Goal: Information Seeking & Learning: Learn about a topic

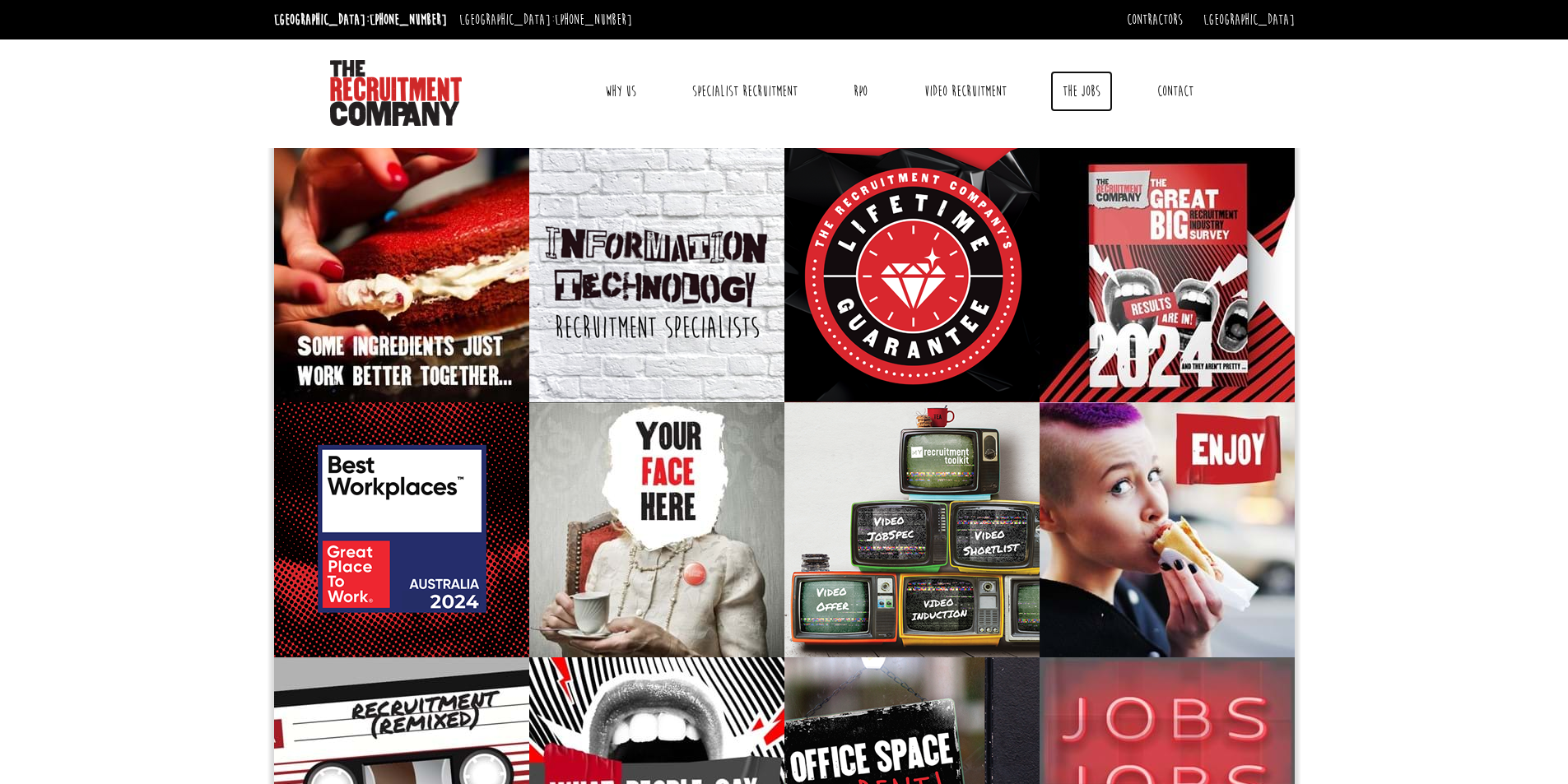
click at [1082, 92] on link "The Jobs" at bounding box center [1082, 92] width 63 height 41
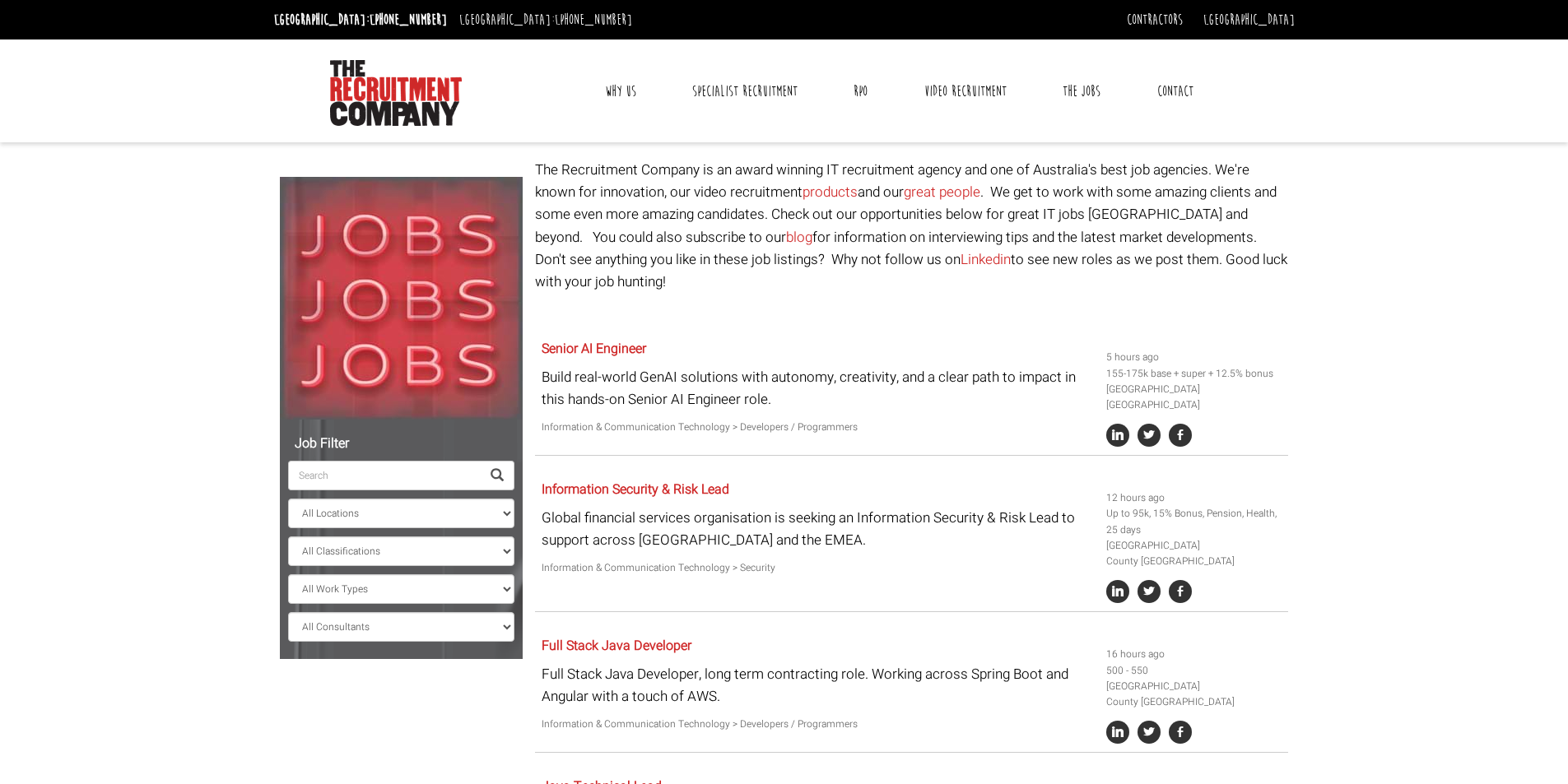
click at [494, 491] on ul "All Locations Sydney Melbourne Ireland Sydney CBD Parramatta Circular Quay Nort…" at bounding box center [401, 534] width 226 height 214
click at [493, 472] on span at bounding box center [497, 475] width 13 height 13
click at [516, 513] on div "Job Filter All Locations Sydney Melbourne Ireland Sydney CBD Parramatta Circula…" at bounding box center [401, 539] width 243 height 239
click at [505, 506] on select "All Locations [GEOGRAPHIC_DATA] [GEOGRAPHIC_DATA] [GEOGRAPHIC_DATA] [GEOGRAPHIC…" at bounding box center [401, 513] width 226 height 30
select select "Sydney CBD"
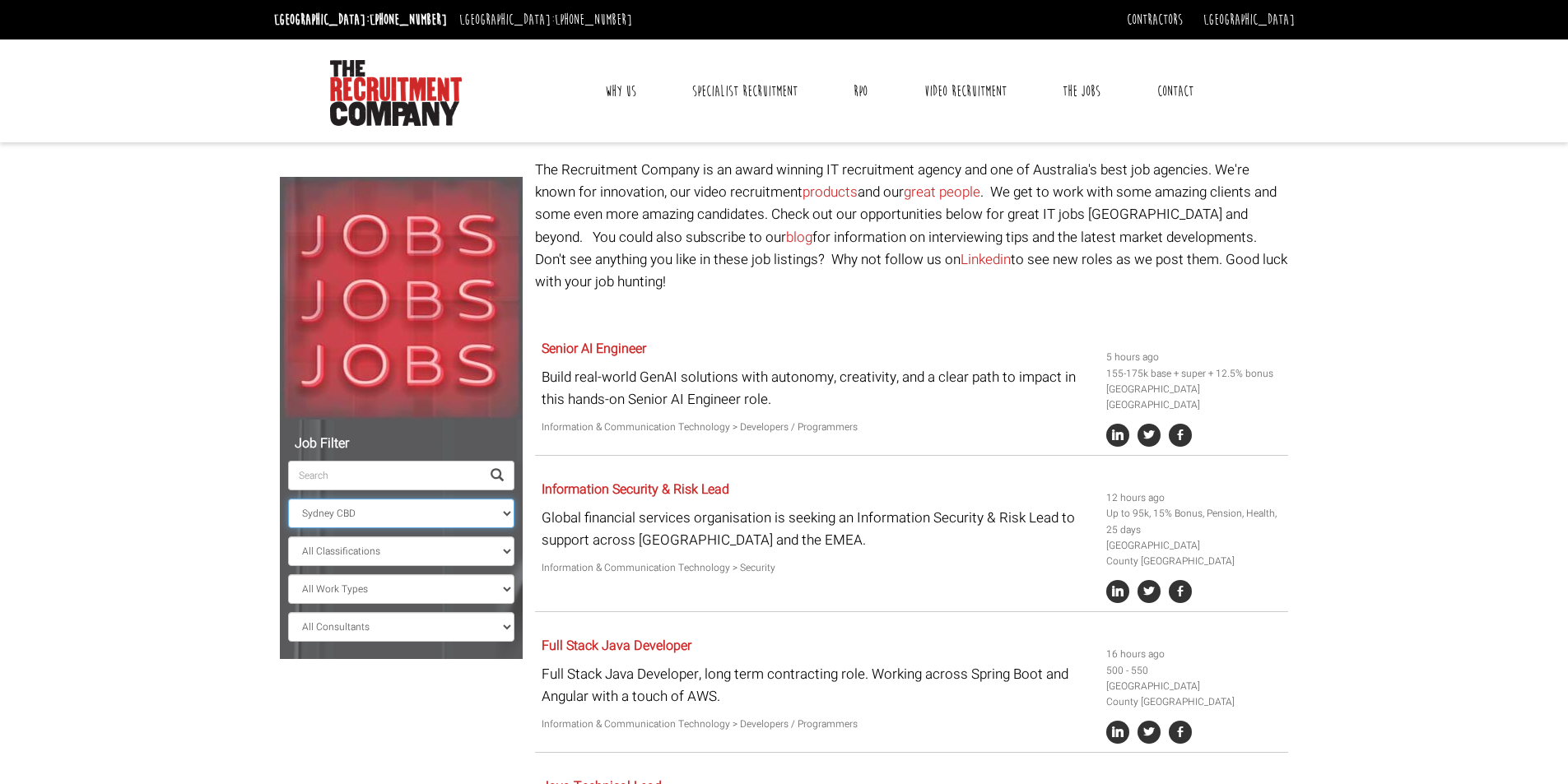
click at [288, 498] on select "All Locations [GEOGRAPHIC_DATA] [GEOGRAPHIC_DATA] [GEOGRAPHIC_DATA] [GEOGRAPHIC…" at bounding box center [401, 513] width 226 height 30
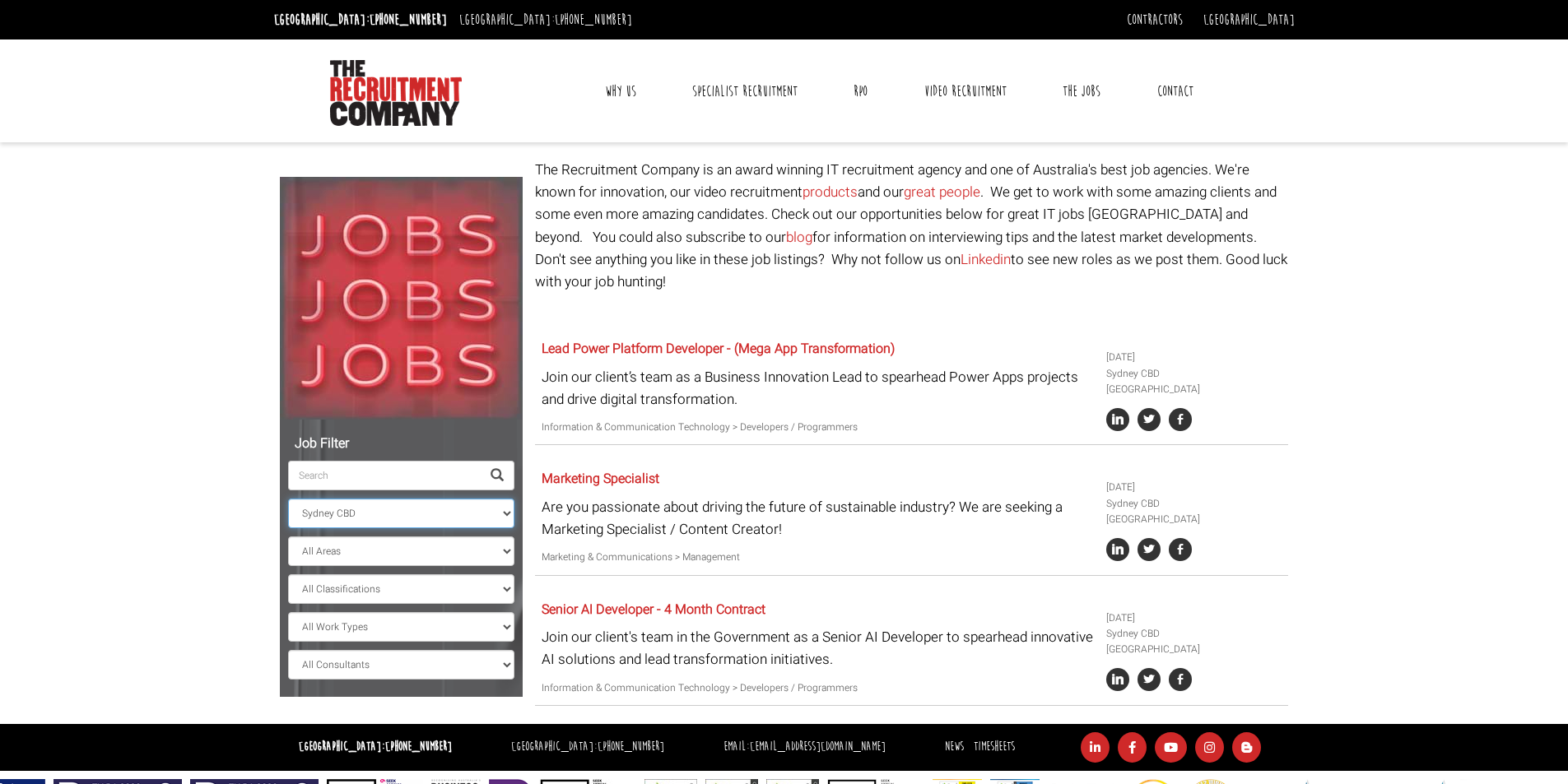
click at [462, 524] on select "All Locations Sydney Melbourne Ireland Sydney CBD Parramatta Circular Quay Nort…" at bounding box center [401, 513] width 226 height 30
click at [447, 559] on select "All Areas New South Wales" at bounding box center [401, 551] width 226 height 30
select select "New South Wales"
click at [288, 536] on select "All Areas New South Wales" at bounding box center [401, 551] width 226 height 30
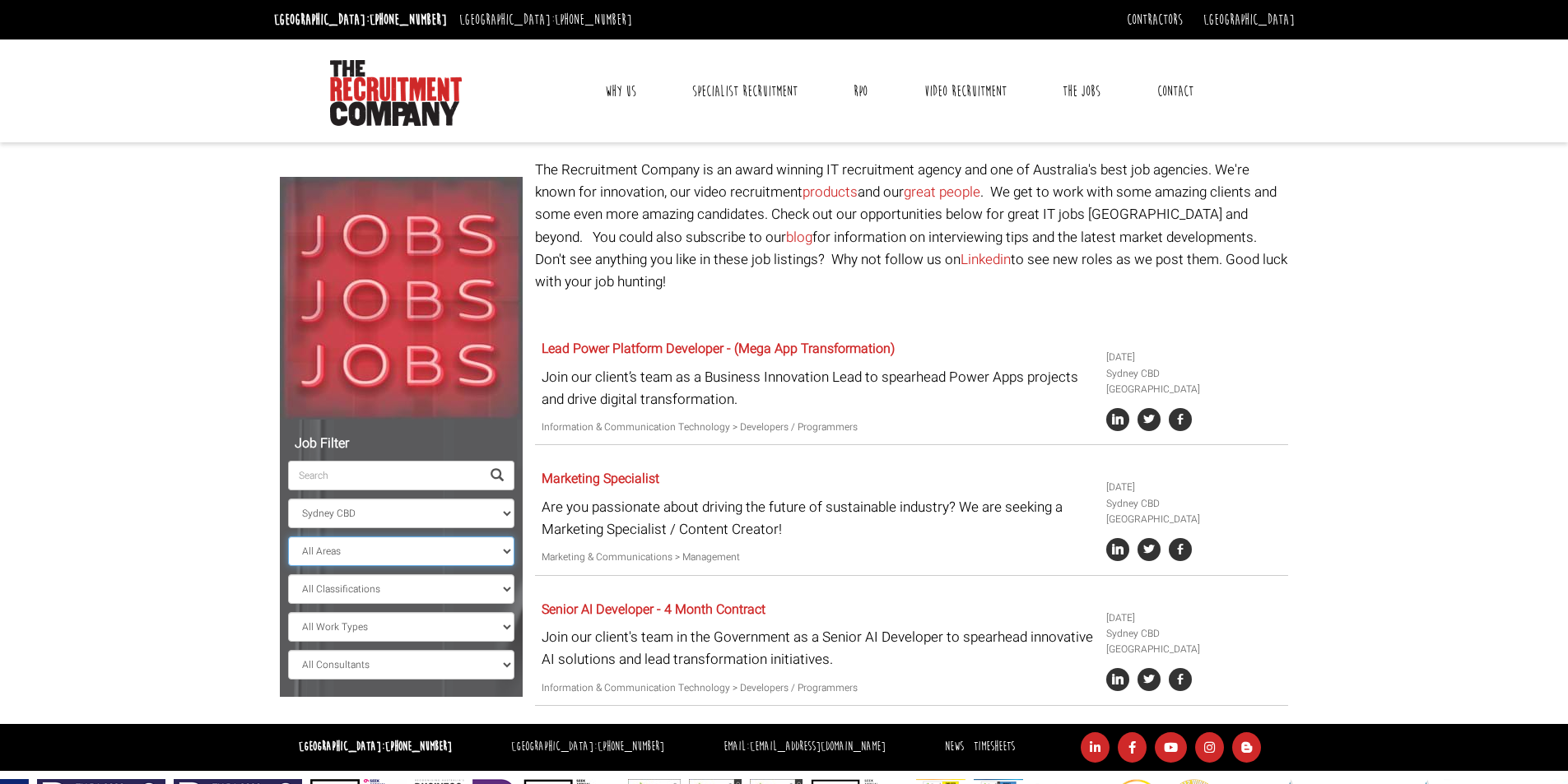
scroll to position [39, 0]
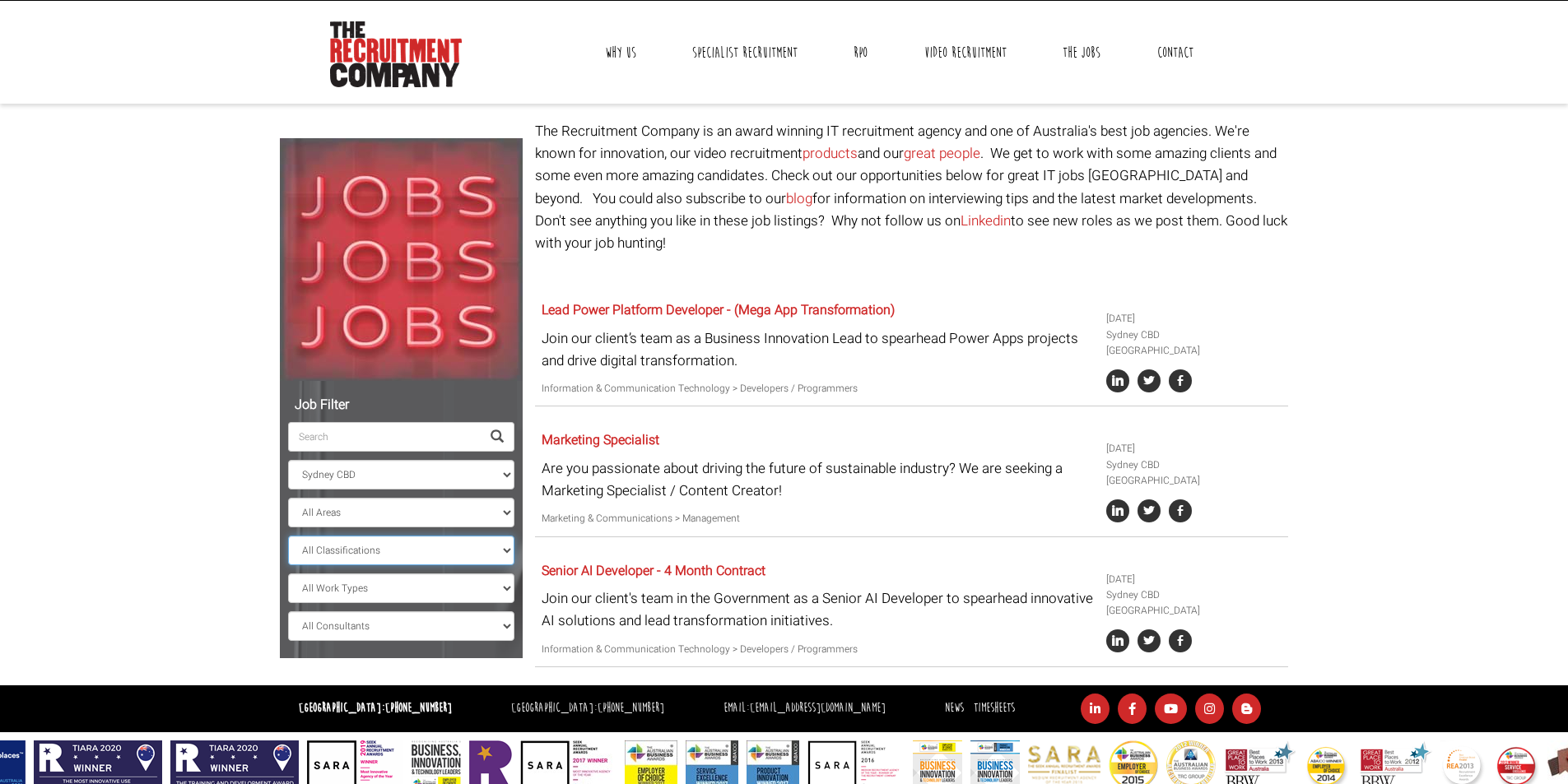
click at [372, 550] on select "All Classifications Banking & Financial Services Information & Communication Te…" at bounding box center [401, 550] width 226 height 30
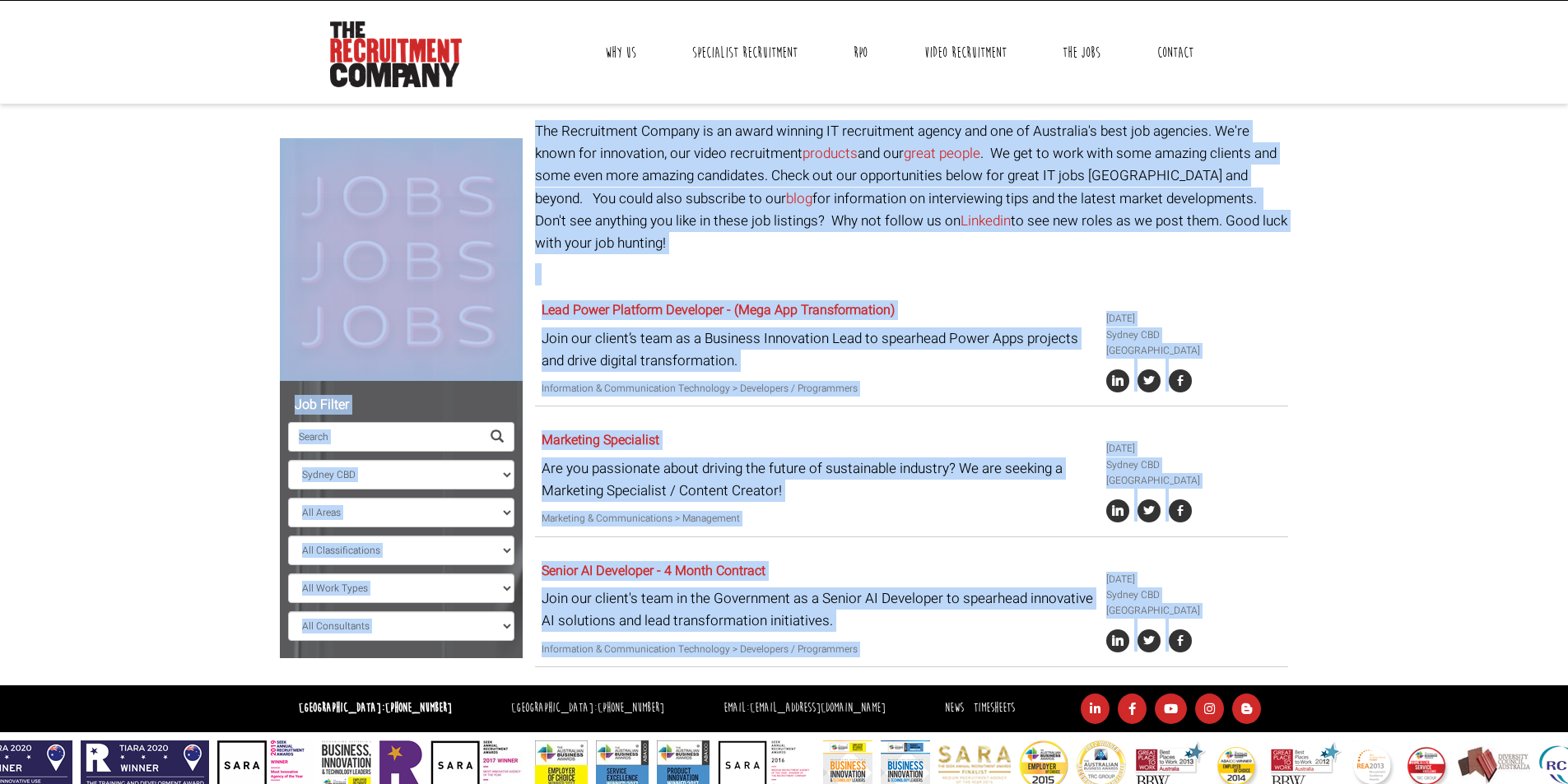
click at [199, 390] on body "Sydney: +61 2 8346 6700 Dublin: +353 1 697 2548 Contractors Timesheets Why Cont…" at bounding box center [784, 375] width 1568 height 829
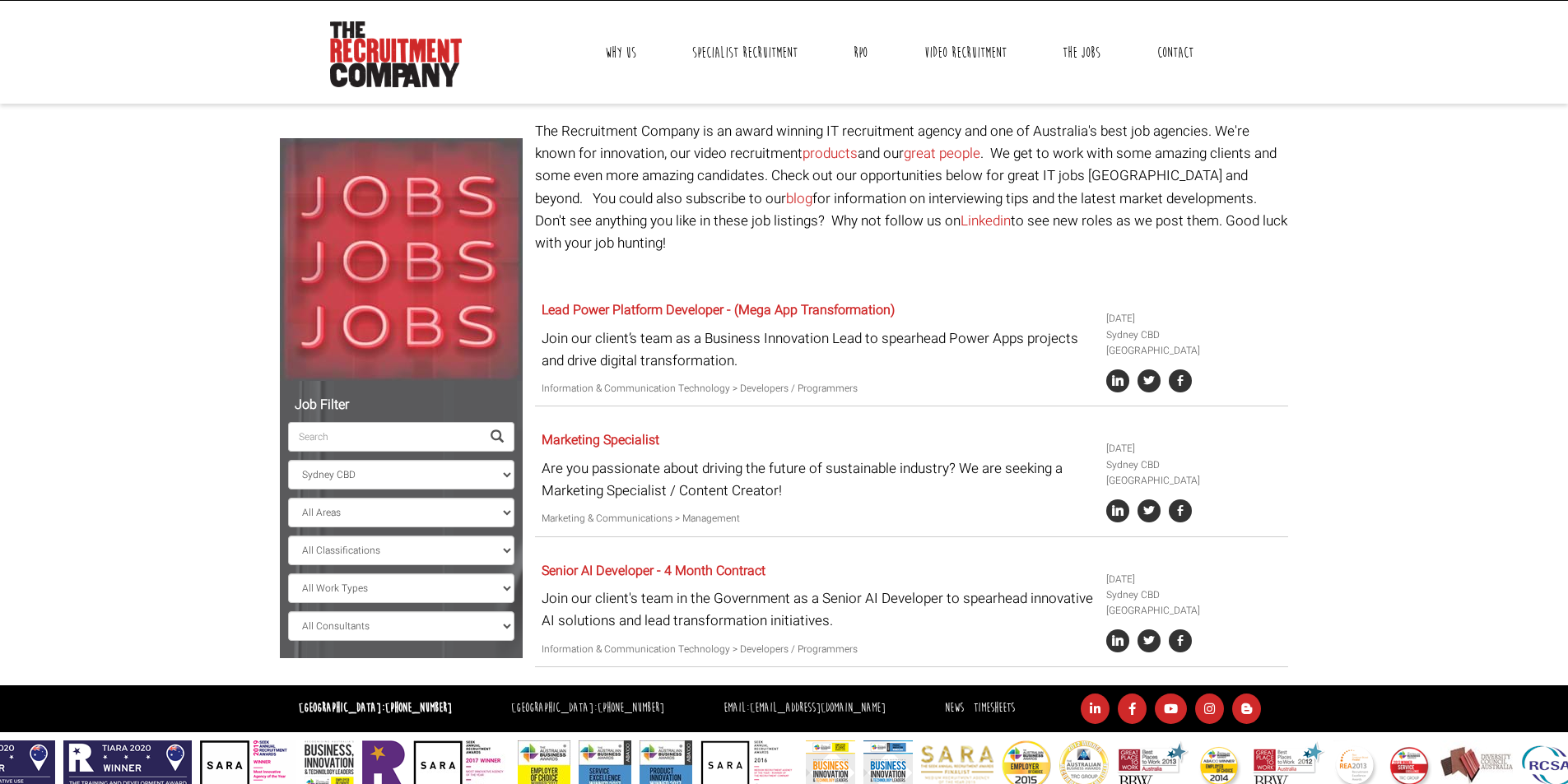
click at [1404, 224] on body "Sydney: +61 2 8346 6700 Dublin: +353 1 697 2548 Contractors Timesheets Why Cont…" at bounding box center [784, 375] width 1568 height 829
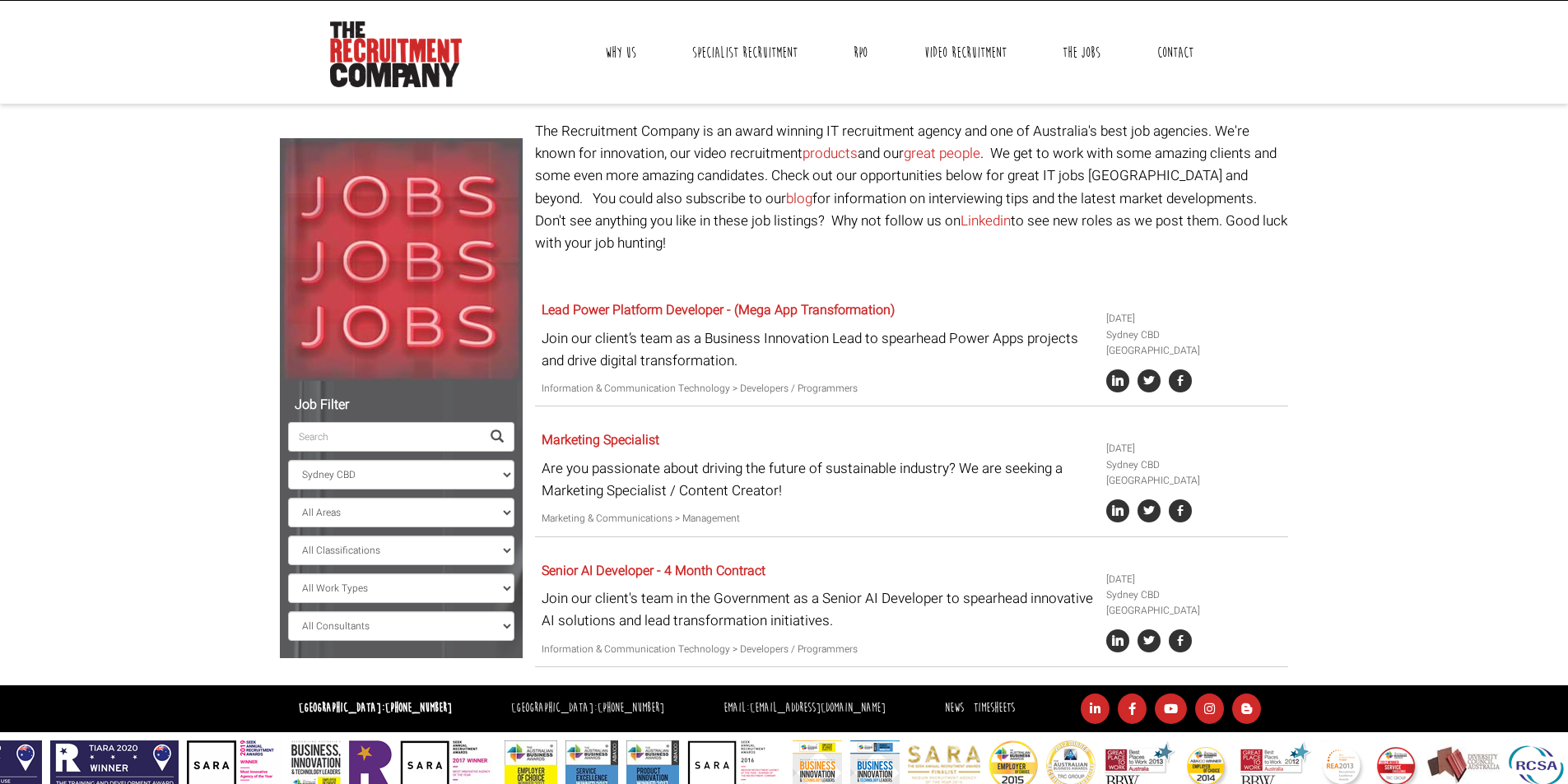
click at [642, 45] on link "Why Us" at bounding box center [621, 53] width 56 height 41
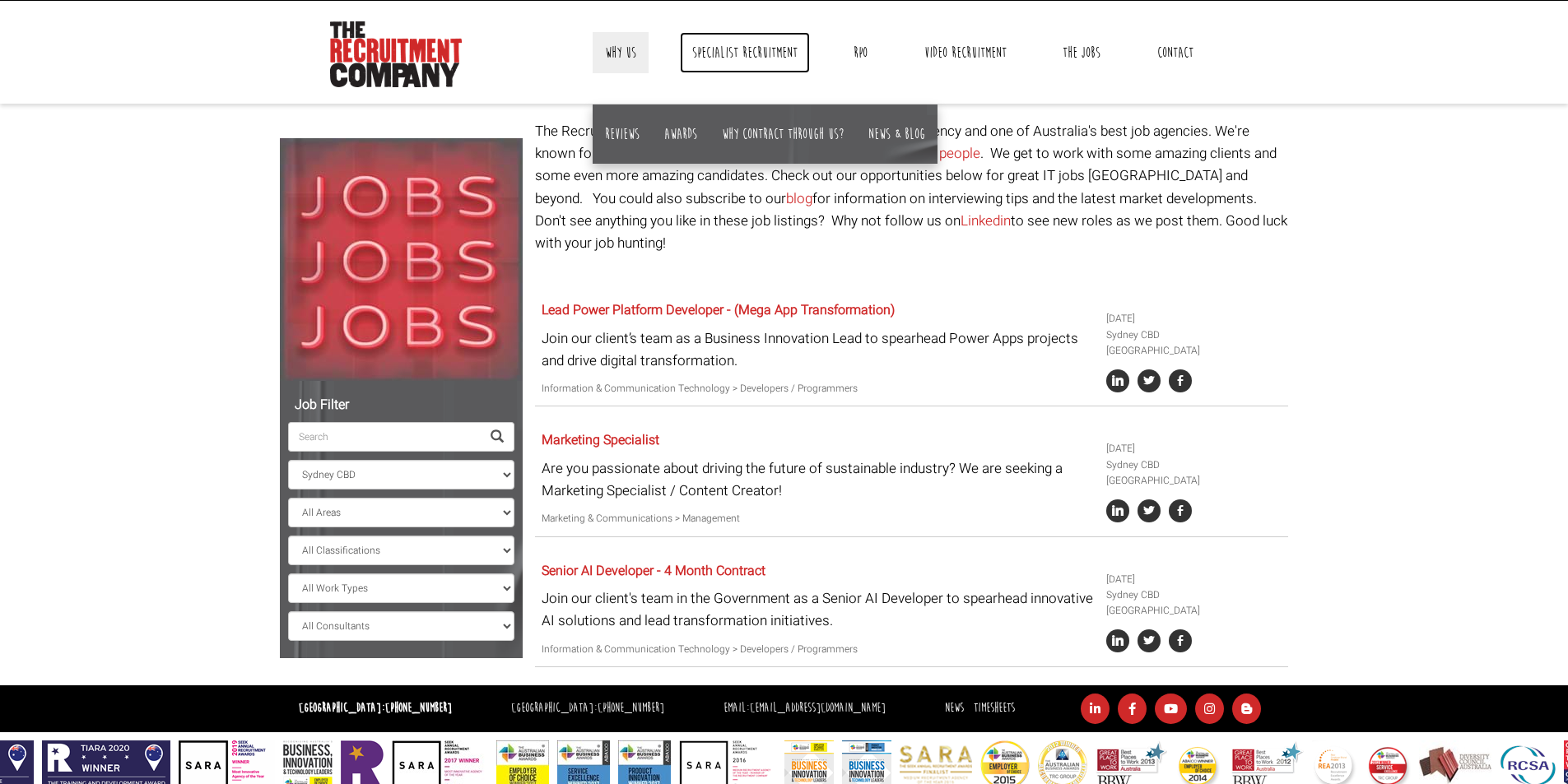
click at [756, 45] on link "Specialist Recruitment" at bounding box center [744, 53] width 130 height 41
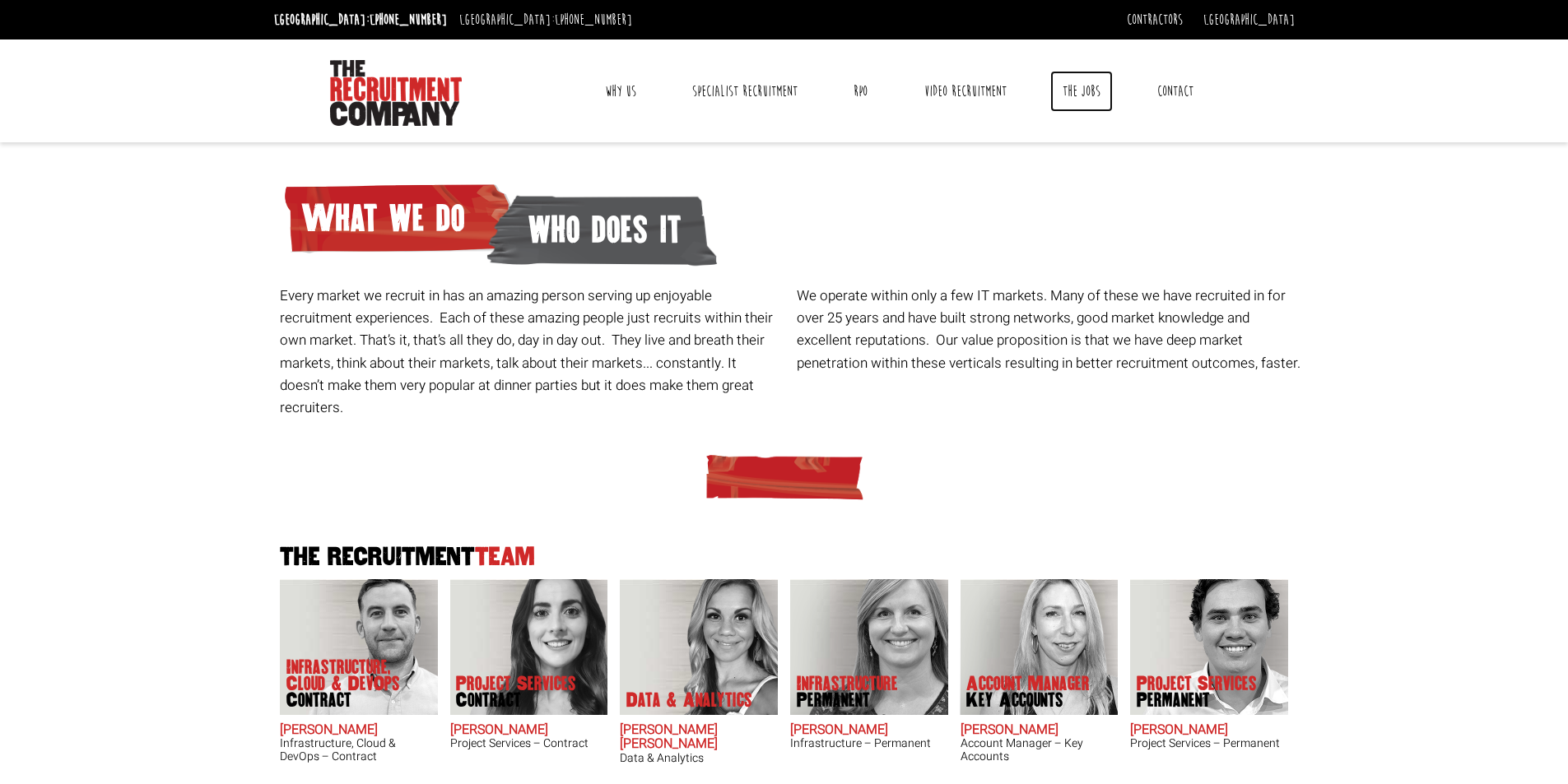
click at [1082, 95] on link "The Jobs" at bounding box center [1082, 92] width 63 height 41
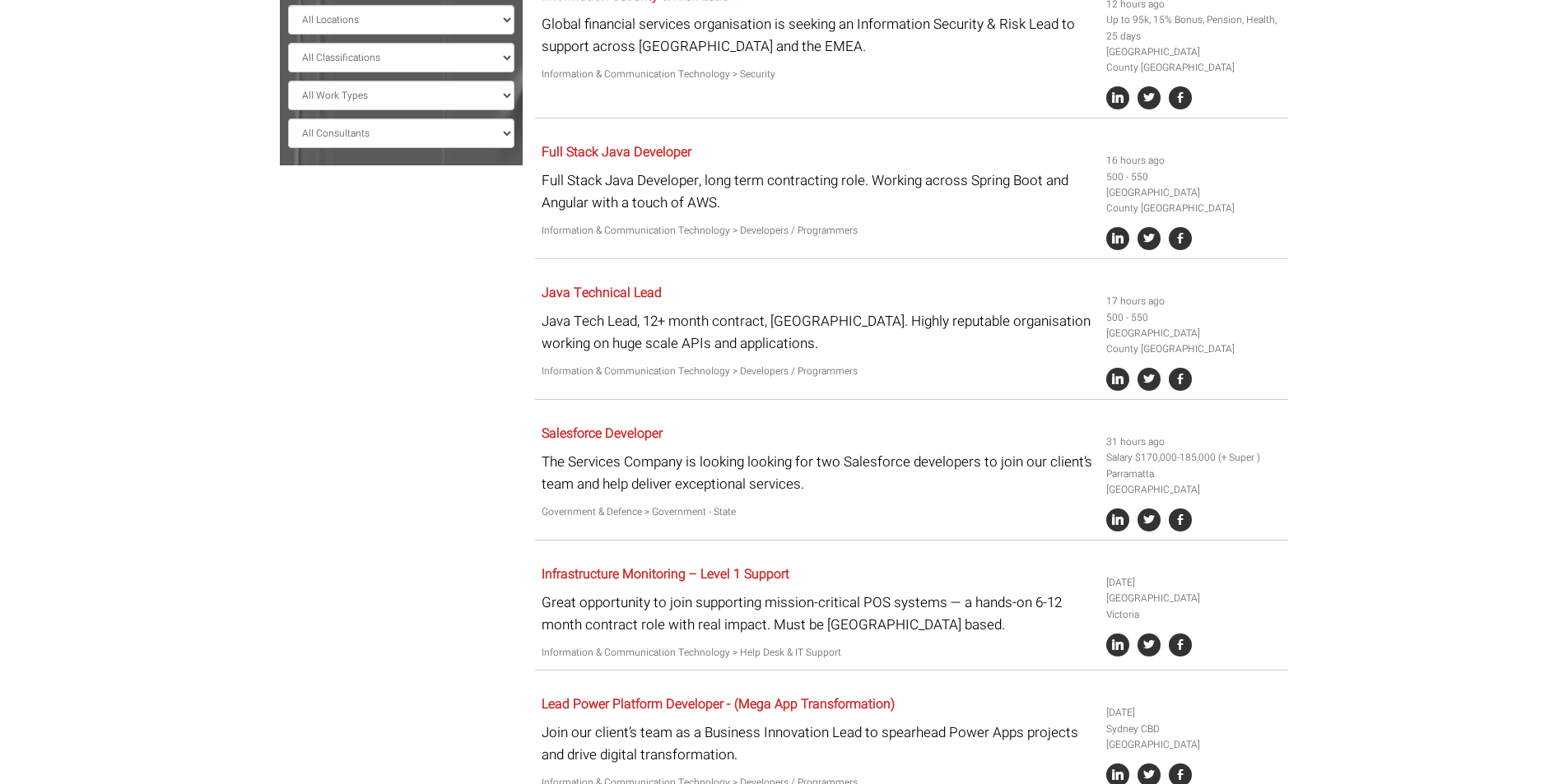
scroll to position [164, 0]
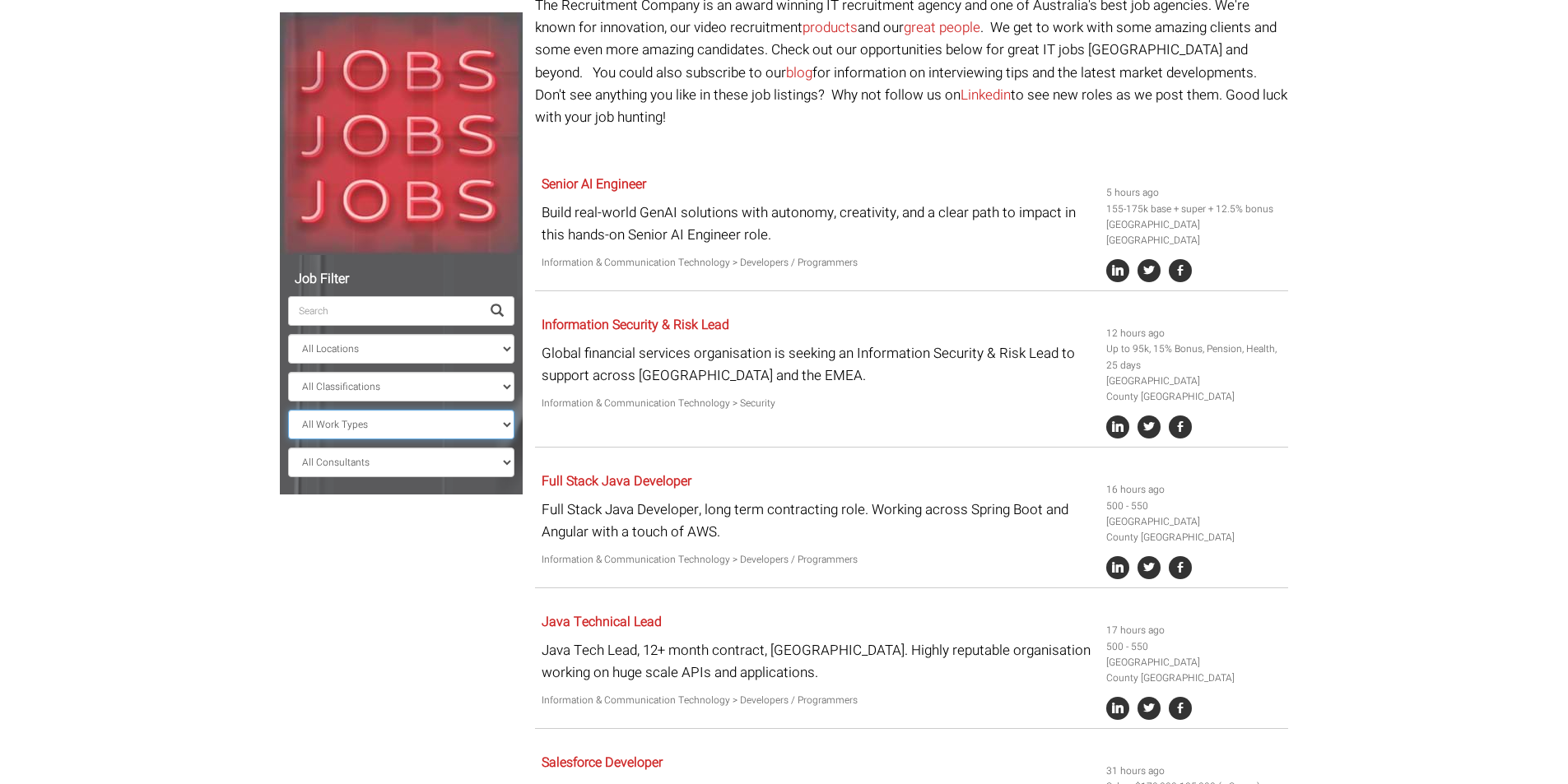
click at [486, 433] on select "All Work Types Full Time Part Time Casual Contract / Temp" at bounding box center [401, 424] width 226 height 30
select select "Full Time"
click at [288, 409] on select "All Work Types Full Time Part Time Casual Contract / Temp" at bounding box center [401, 424] width 226 height 30
click at [490, 461] on select "All Consultants Adam - Infrastructure, Cloud & DevOps, Contract Amanda - Infras…" at bounding box center [401, 462] width 226 height 30
click at [101, 391] on body "Sydney: +61 2 8346 6700 Dublin: +353 1 697 2548 Contractors Timesheets Why Cont…" at bounding box center [784, 714] width 1568 height 1756
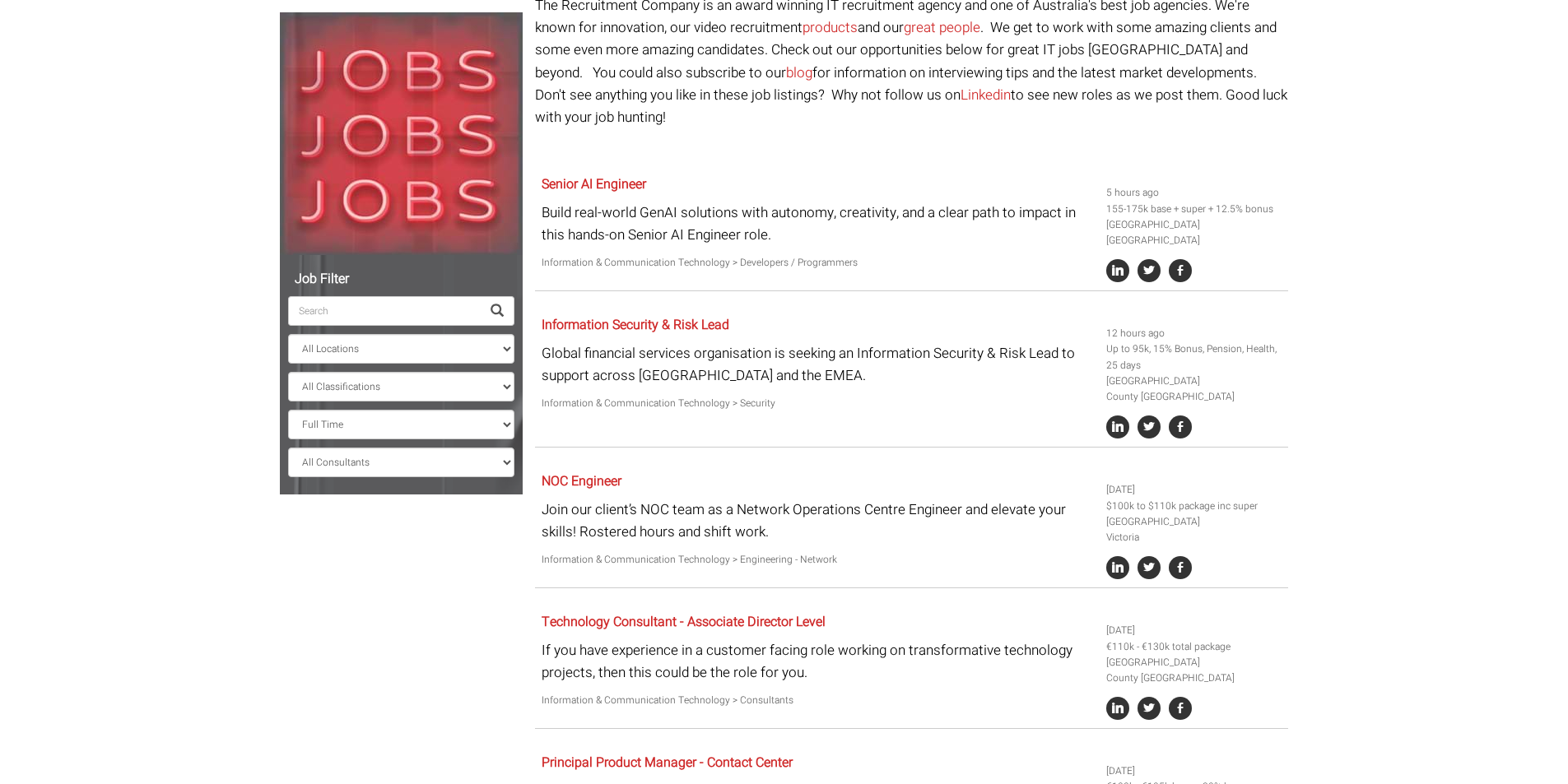
click at [375, 319] on input "search" at bounding box center [384, 311] width 192 height 30
click at [473, 353] on select "All Locations Sydney Melbourne Ireland Sydney CBD Parramatta Circular Quay Nort…" at bounding box center [401, 349] width 226 height 30
select select "[GEOGRAPHIC_DATA]"
click at [288, 334] on select "All Locations Sydney Melbourne Ireland Sydney CBD Parramatta Circular Quay Nort…" at bounding box center [401, 349] width 226 height 30
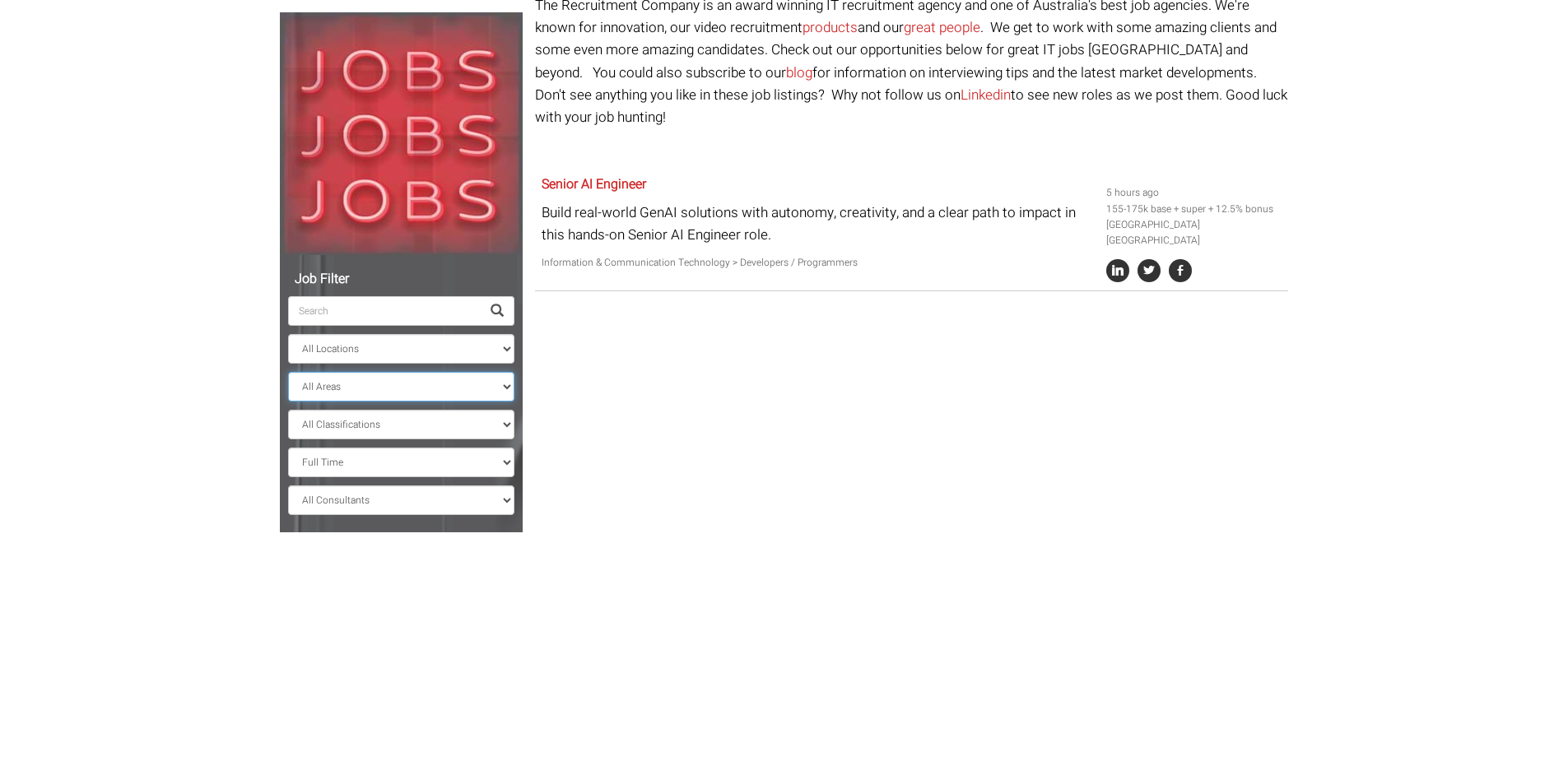
click at [471, 380] on div "Job Filter All Locations Sydney Melbourne Ireland Sydney CBD Parramatta Circula…" at bounding box center [401, 263] width 255 height 538
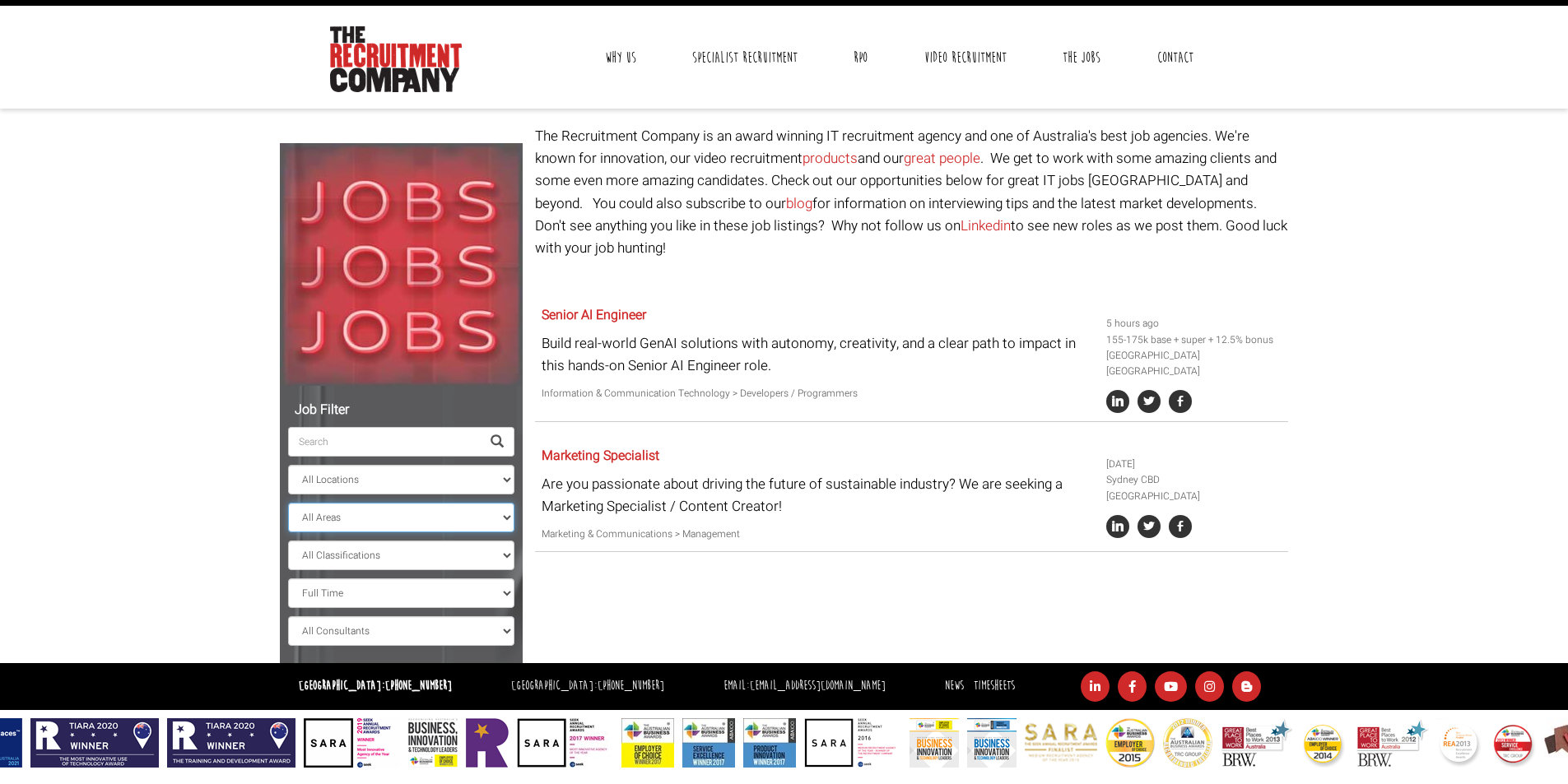
select select "New South Wales"
click at [288, 503] on select "All Areas New South Wales" at bounding box center [401, 517] width 226 height 30
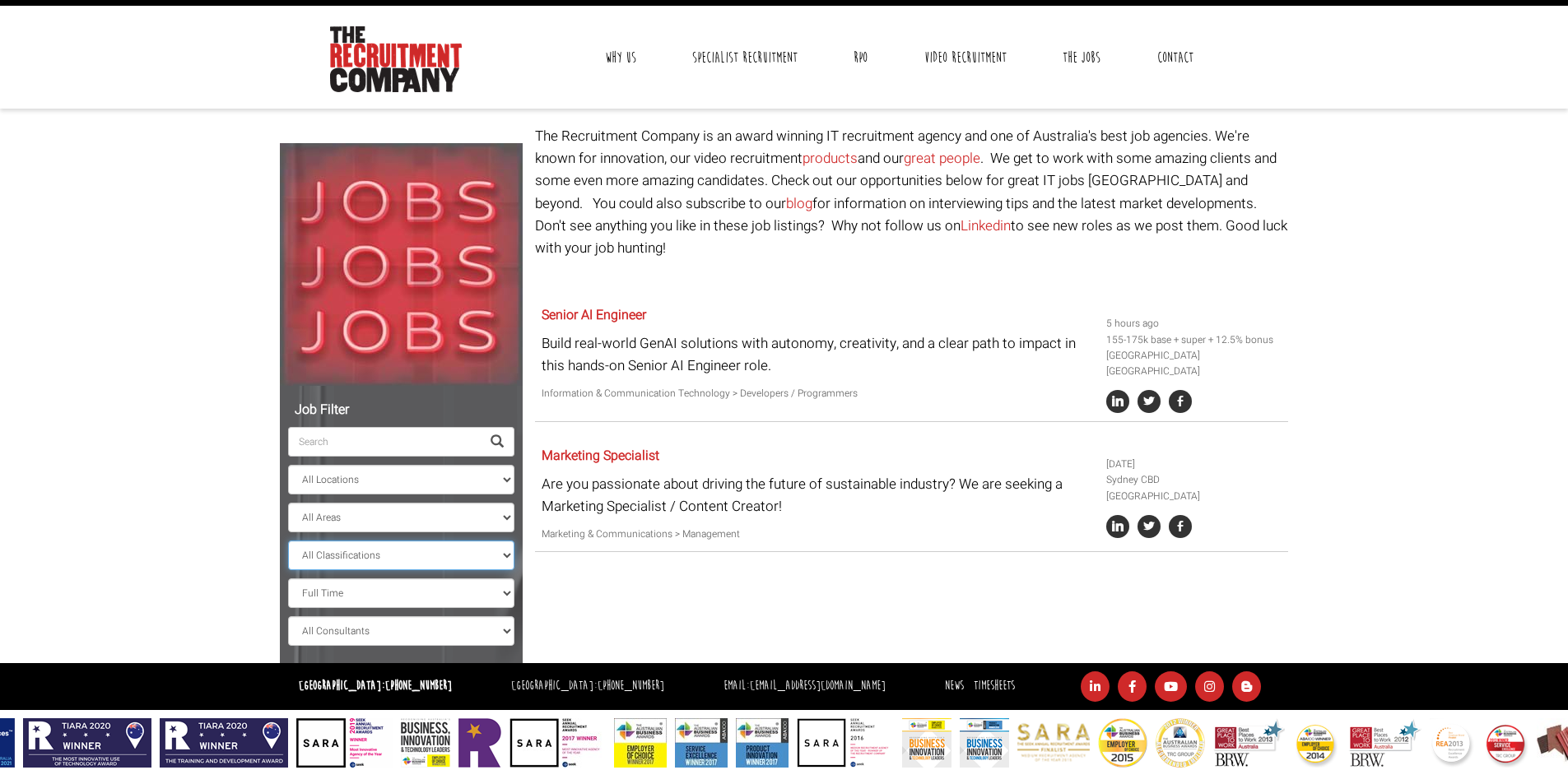
click at [410, 560] on select "All Classifications Banking & Financial Services Information & Communication Te…" at bounding box center [401, 555] width 226 height 30
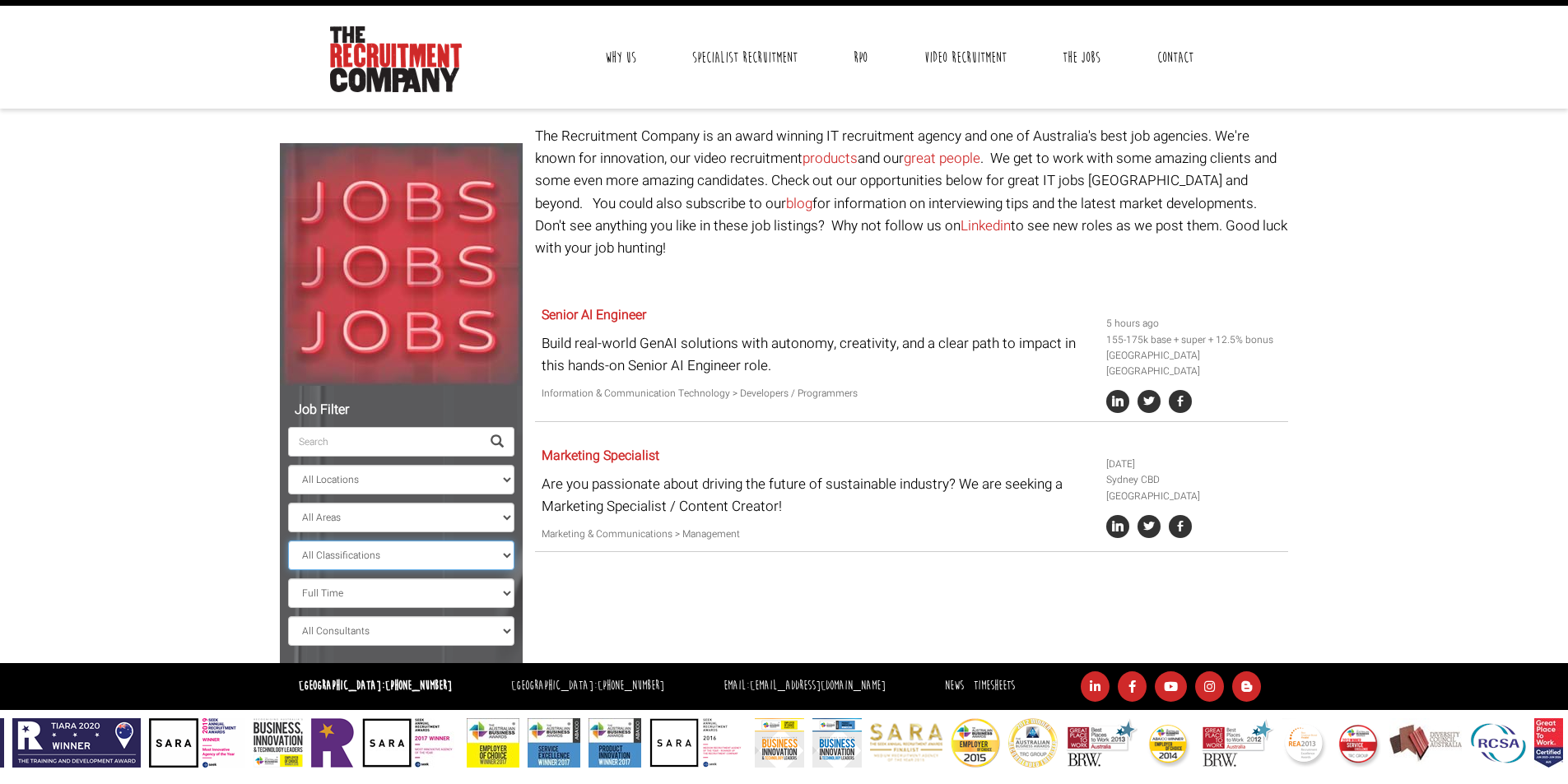
select select "Information & Communication Technology"
click at [288, 541] on select "All Classifications Banking & Financial Services Information & Communication Te…" at bounding box center [401, 555] width 226 height 30
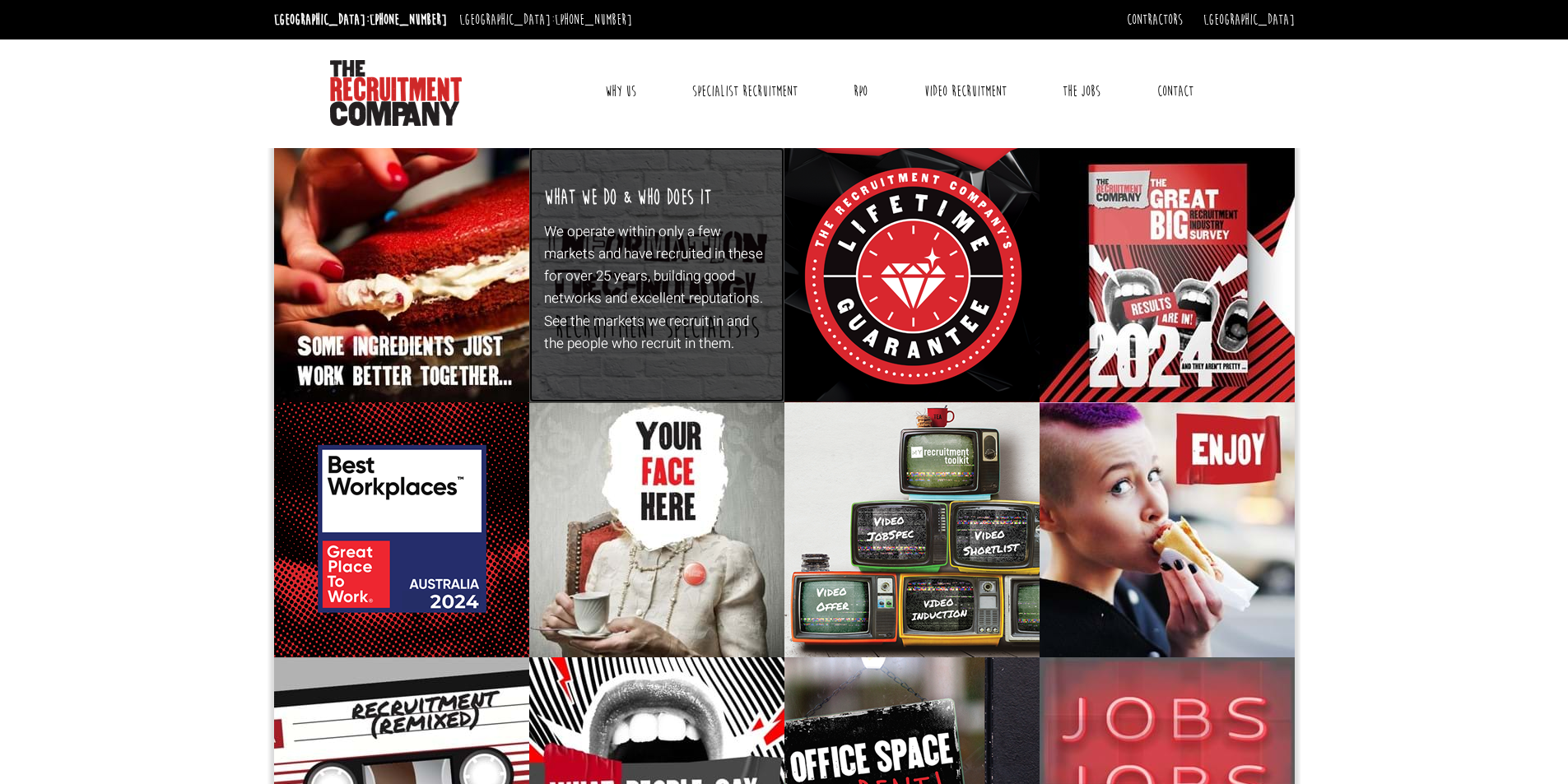
click at [635, 355] on div "What We Do & Who Does It We operate within only a few markets and have recruite…" at bounding box center [656, 274] width 255 height 255
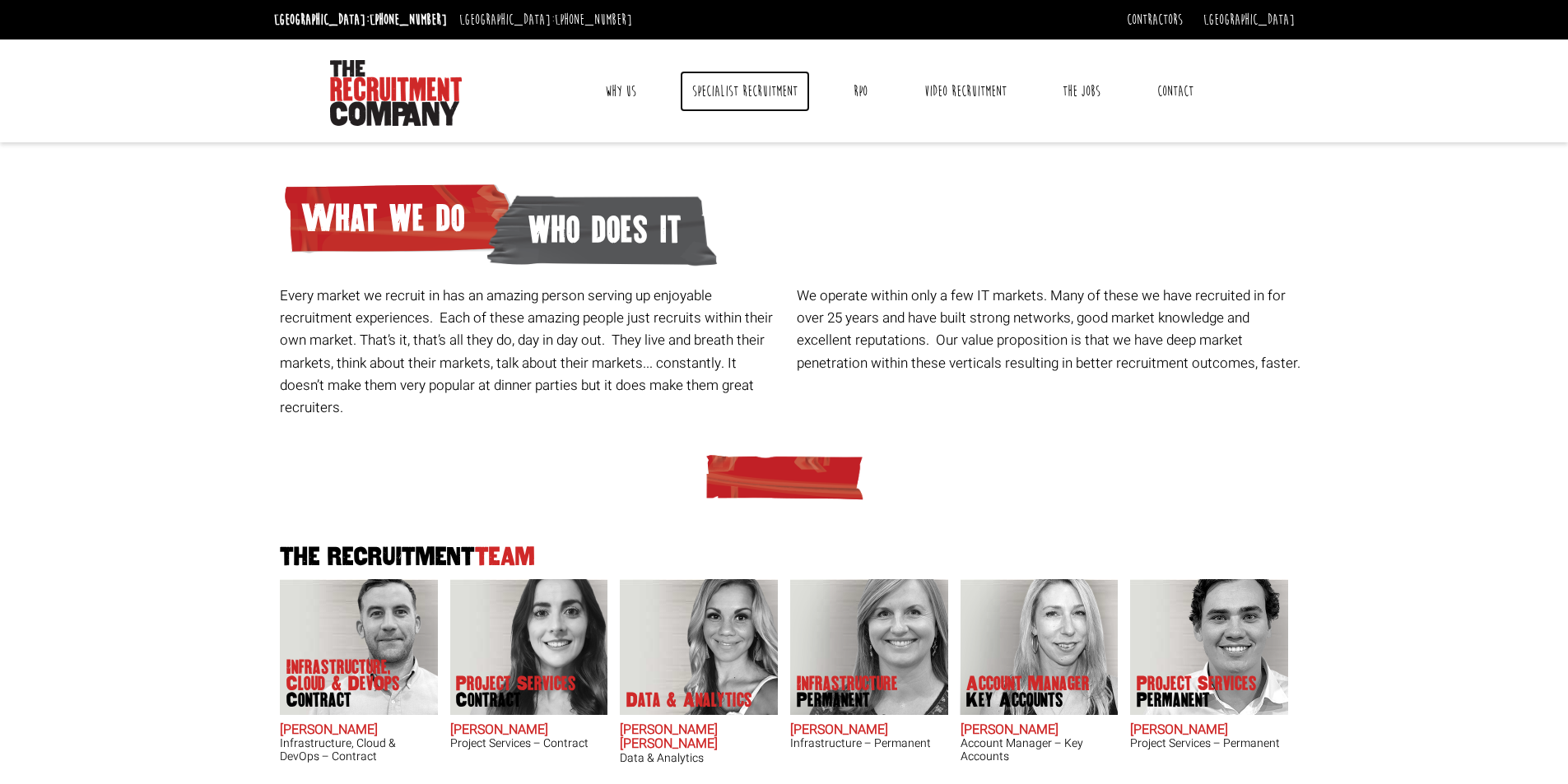
click at [742, 89] on link "Specialist Recruitment" at bounding box center [744, 92] width 130 height 41
click at [644, 96] on link "Why Us" at bounding box center [621, 92] width 56 height 41
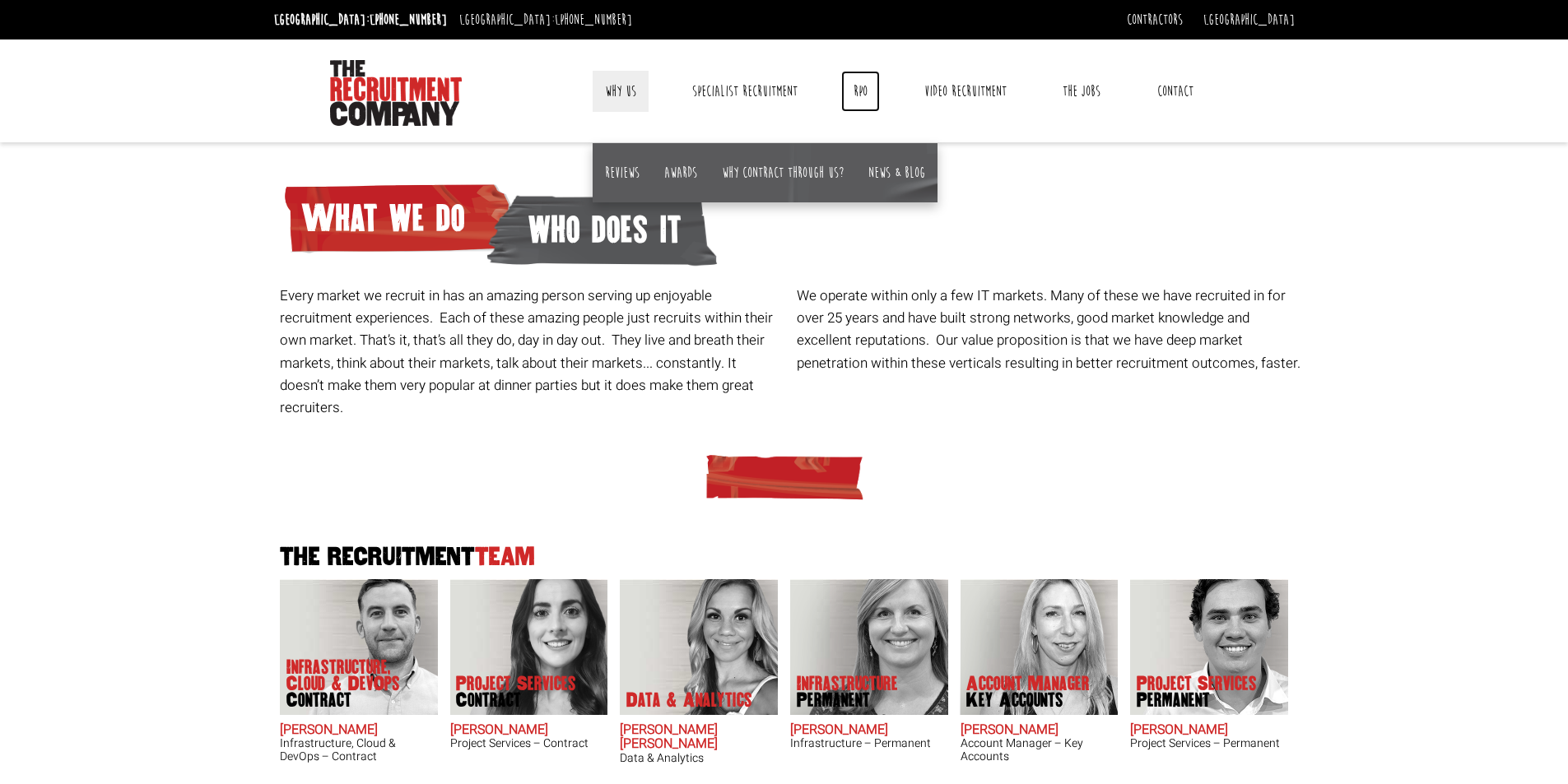
click at [852, 94] on link "RPO" at bounding box center [860, 92] width 39 height 41
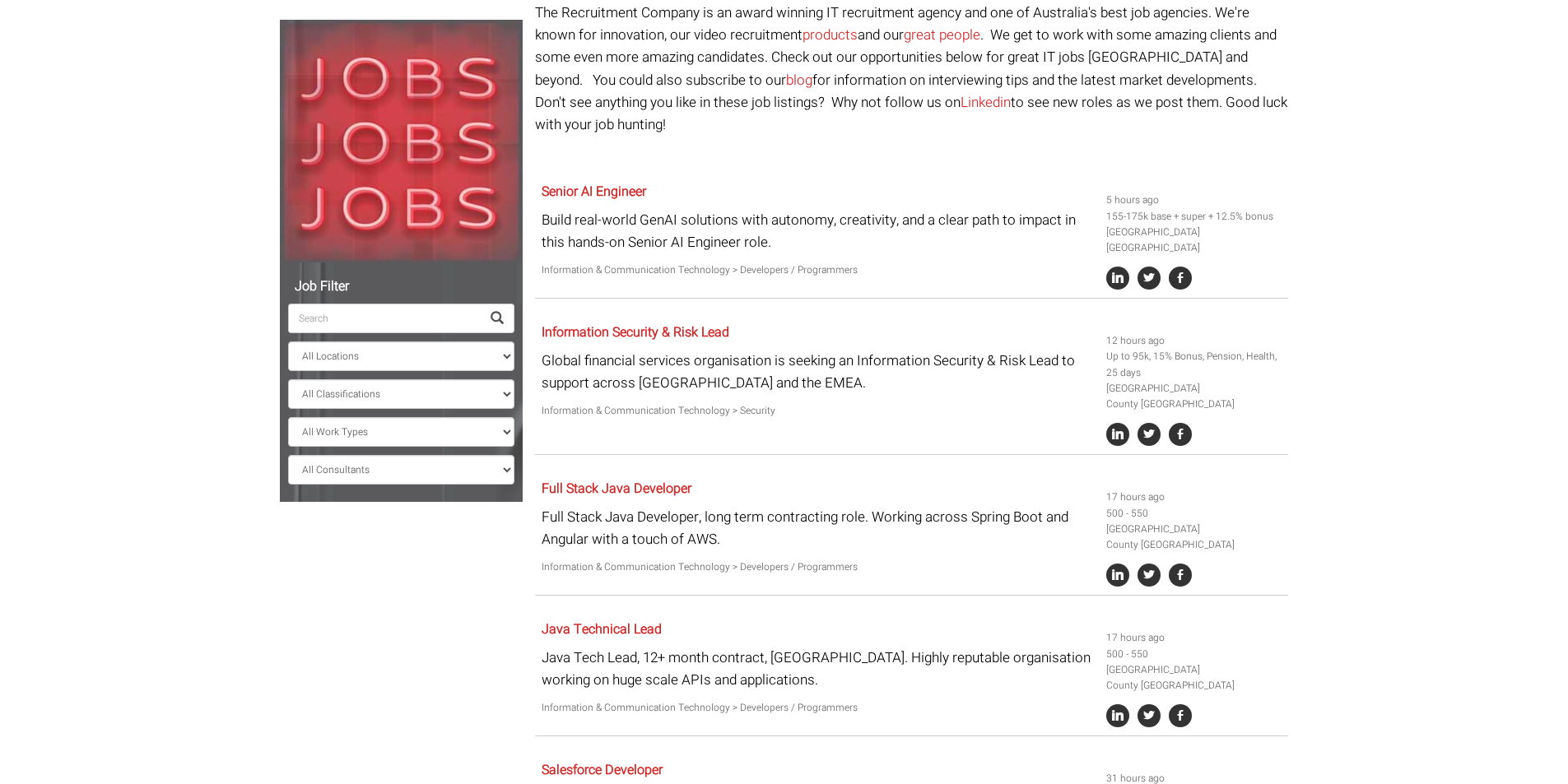
scroll to position [164, 0]
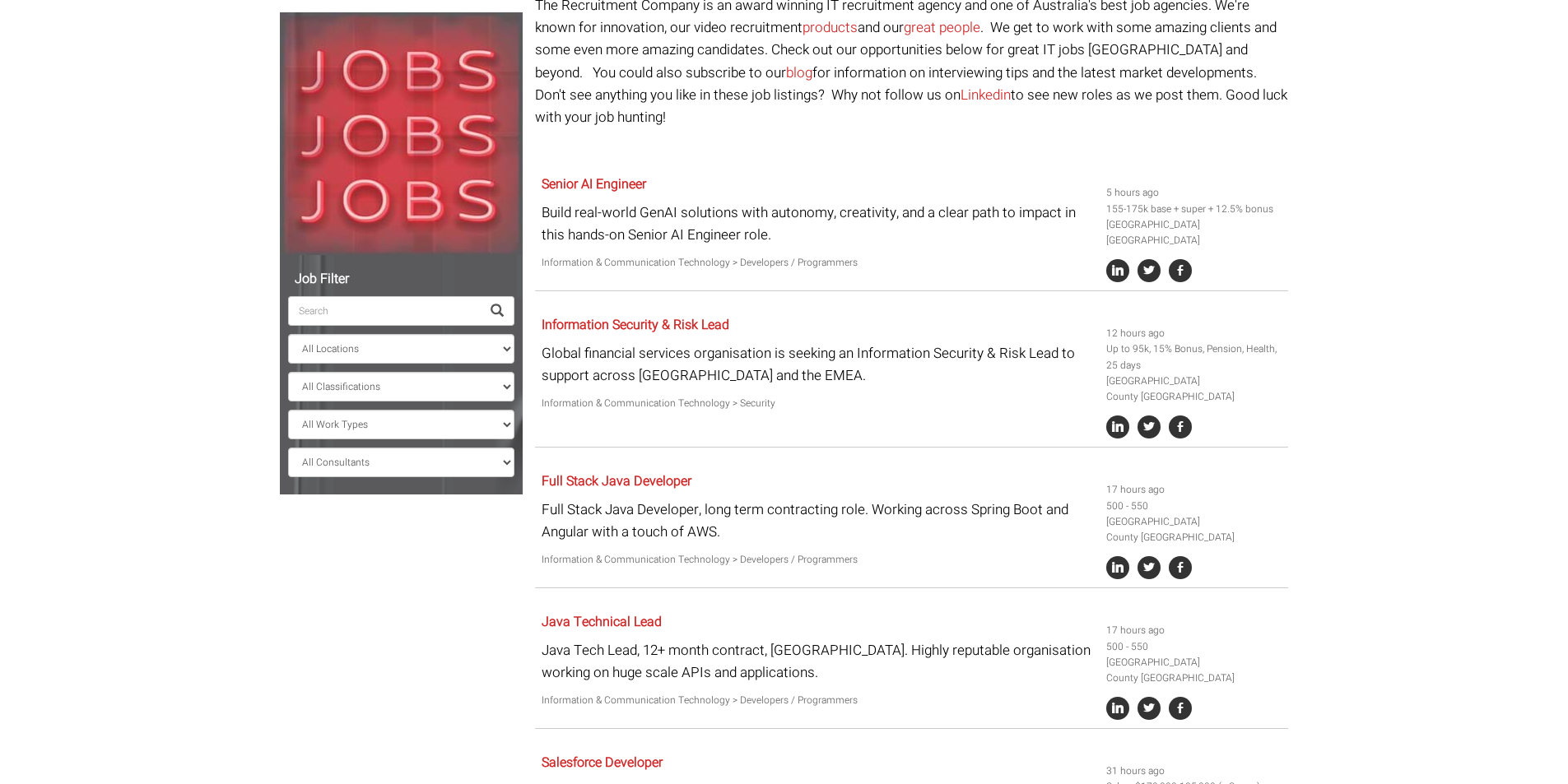
click at [441, 319] on input "search" at bounding box center [384, 311] width 192 height 30
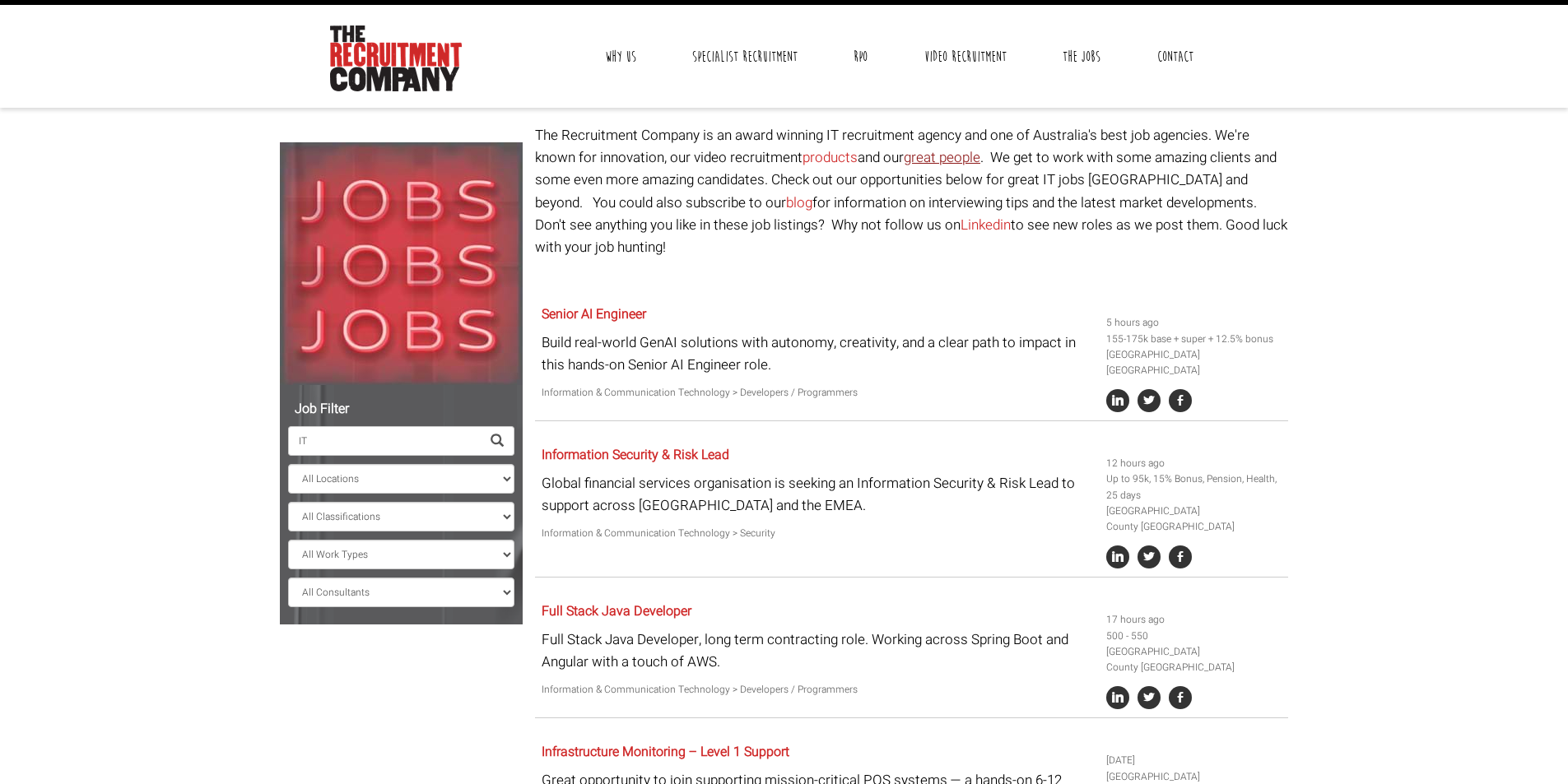
scroll to position [0, 0]
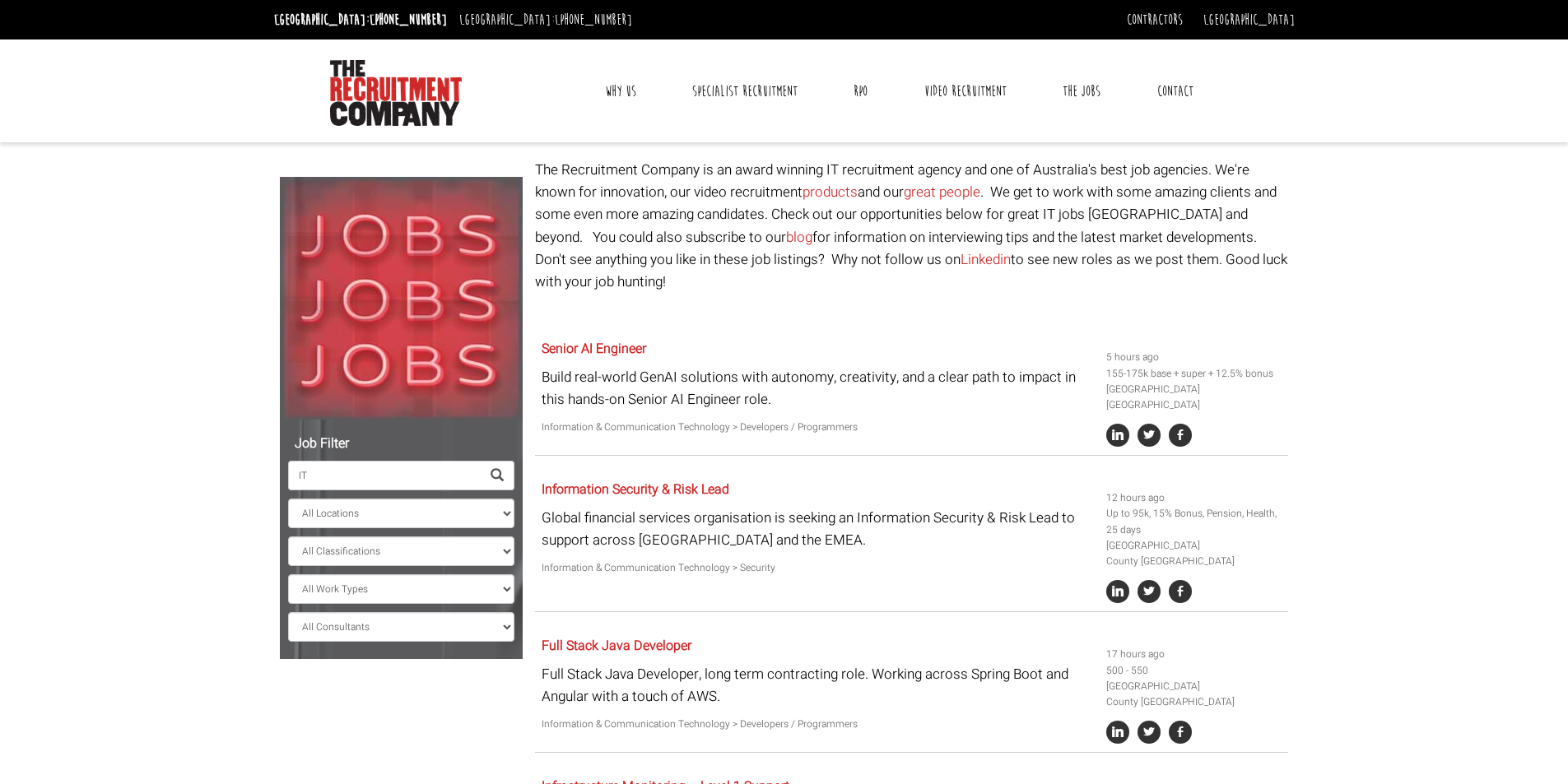
type input "IT"
